Goal: Task Accomplishment & Management: Manage account settings

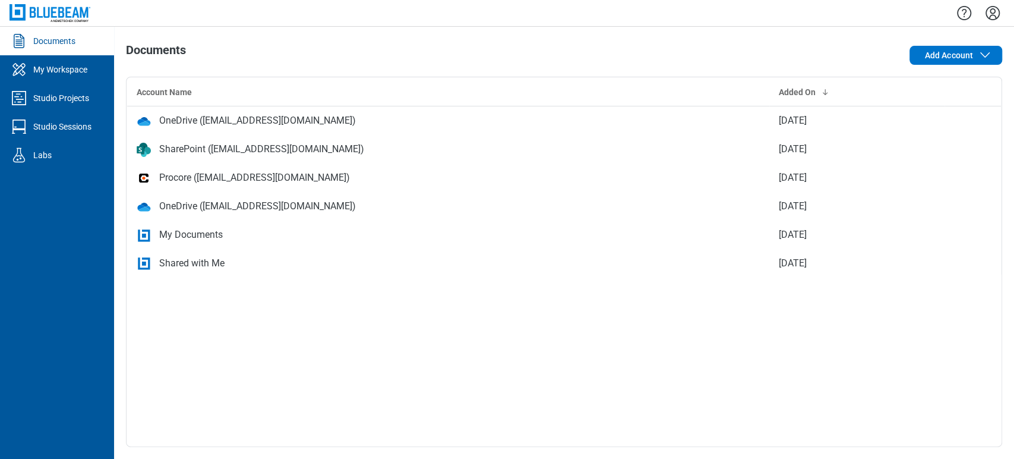
drag, startPoint x: 457, startPoint y: 276, endPoint x: 441, endPoint y: 323, distance: 49.6
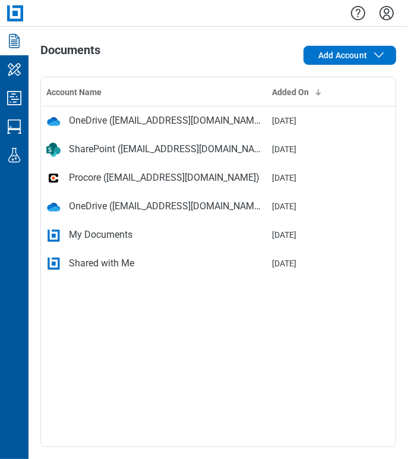
click at [17, 10] on icon at bounding box center [15, 13] width 16 height 16
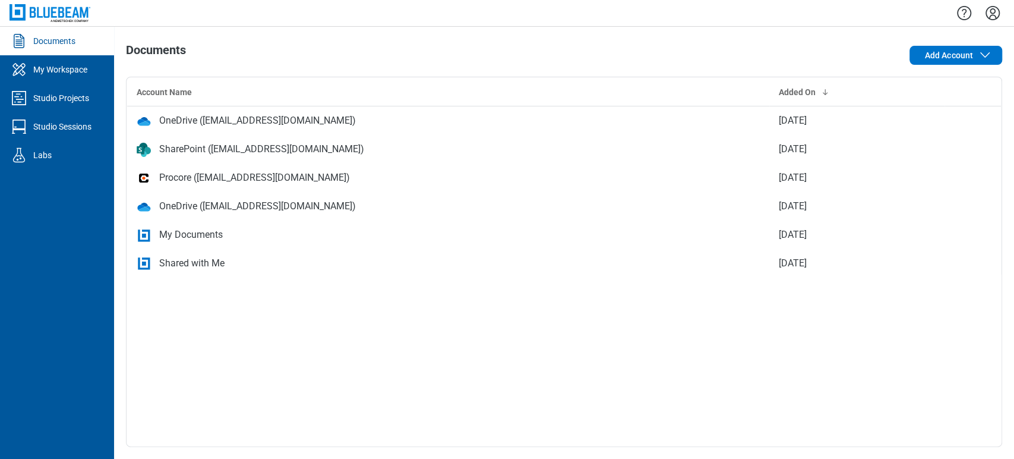
click at [408, 8] on icon "Settings" at bounding box center [992, 13] width 14 height 14
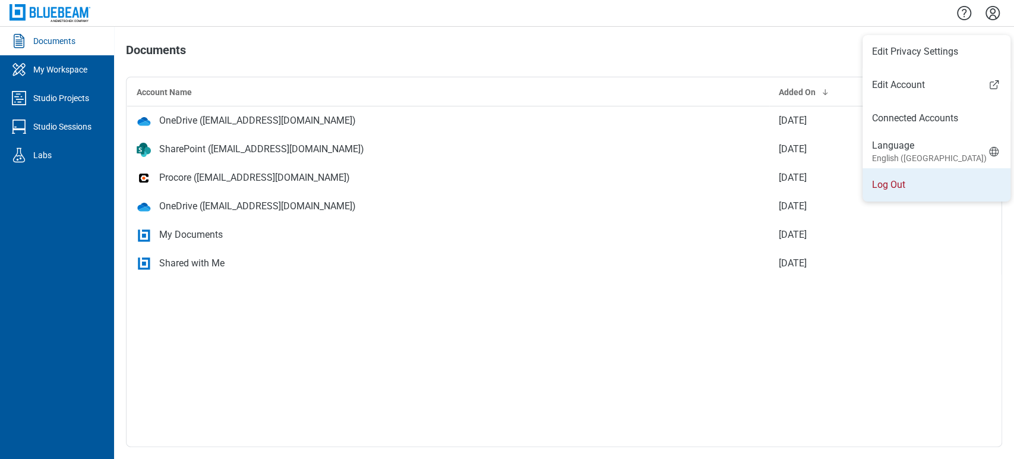
click at [408, 188] on li "Log Out" at bounding box center [937, 184] width 148 height 33
